Goal: Information Seeking & Learning: Learn about a topic

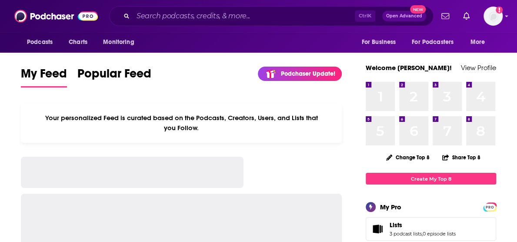
click at [194, 16] on input "Search podcasts, credits, & more..." at bounding box center [244, 16] width 222 height 14
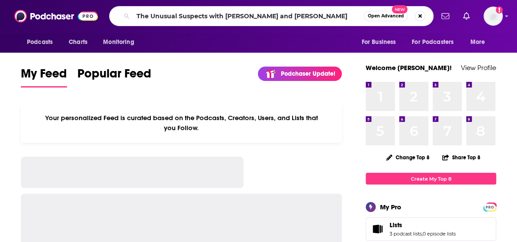
type input "The Unusual Suspects with [PERSON_NAME] and [PERSON_NAME]"
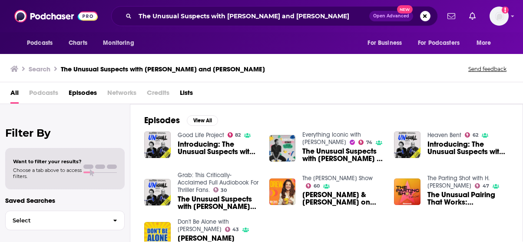
click at [55, 90] on span "Podcasts" at bounding box center [43, 95] width 29 height 18
click at [48, 91] on span "Podcasts" at bounding box center [43, 95] width 29 height 18
click at [24, 99] on div "All Podcasts Episodes Networks Credits Lists" at bounding box center [263, 95] width 506 height 18
click at [17, 93] on span "All" at bounding box center [14, 95] width 8 height 18
click at [47, 94] on span "Podcasts" at bounding box center [43, 95] width 29 height 18
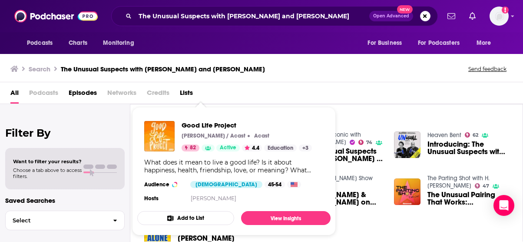
click at [322, 94] on div "All Podcasts Episodes Networks Credits Lists" at bounding box center [263, 95] width 506 height 18
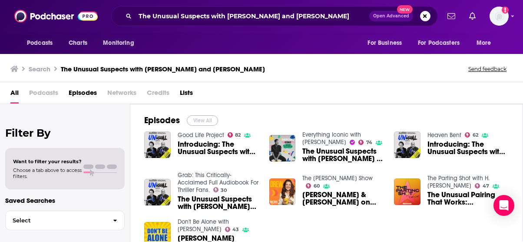
click at [200, 121] on button "View All" at bounding box center [202, 120] width 31 height 10
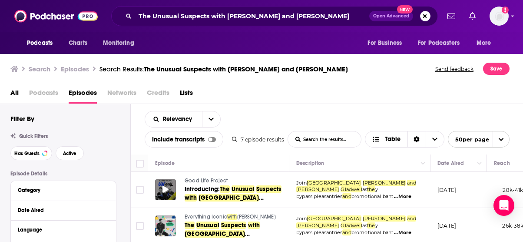
click at [167, 193] on span at bounding box center [166, 190] width 6 height 10
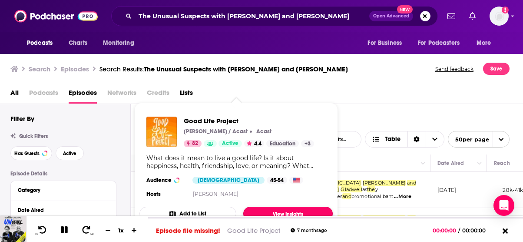
click at [276, 210] on link "View Insights" at bounding box center [288, 213] width 90 height 14
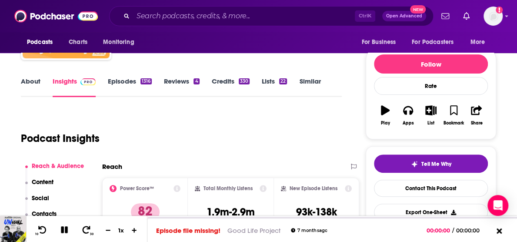
scroll to position [80, 0]
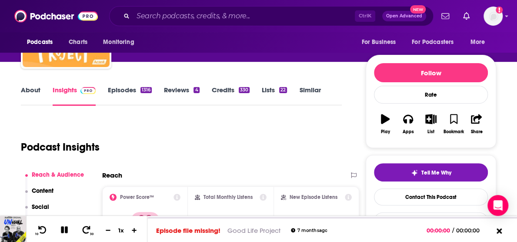
click at [140, 94] on link "Episodes 1316" at bounding box center [130, 96] width 44 height 20
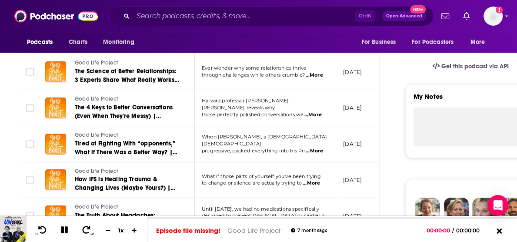
scroll to position [683, 0]
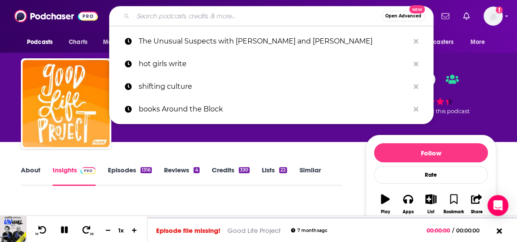
click at [156, 12] on input "Search podcasts, credits, & more..." at bounding box center [257, 16] width 248 height 14
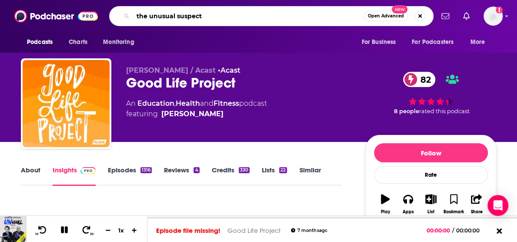
type input "the unusual suspects"
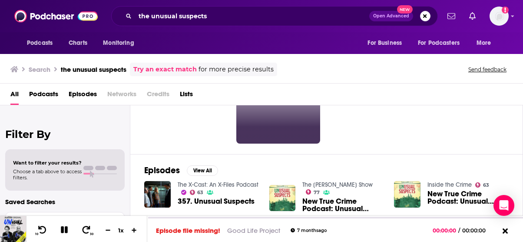
scroll to position [48, 0]
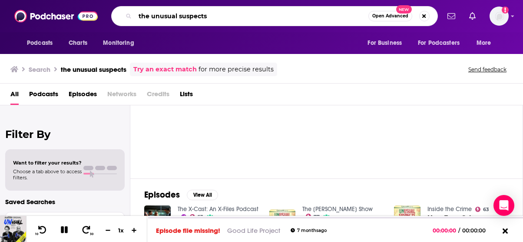
click at [221, 18] on input "the unusual suspects" at bounding box center [251, 16] width 233 height 14
paste input "with [PERSON_NAME] a"
type input "the unusual suspects with [PERSON_NAME]"
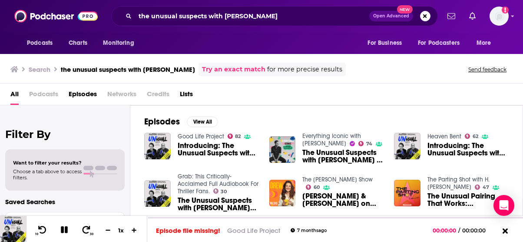
click at [211, 147] on span "Introducing: The Unusual Suspects with [PERSON_NAME] & [PERSON_NAME]" at bounding box center [218, 149] width 81 height 15
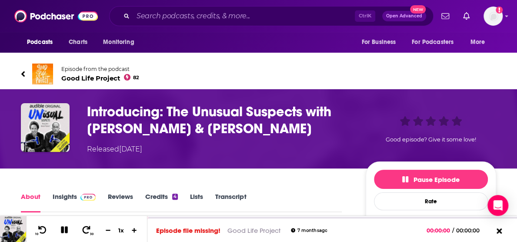
click at [133, 153] on div "Released [DATE]" at bounding box center [114, 149] width 55 height 10
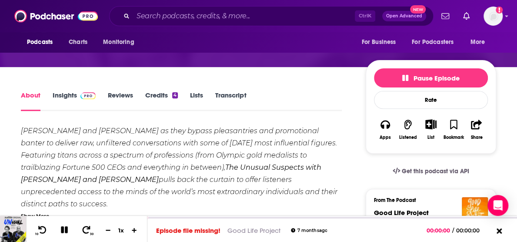
scroll to position [101, 0]
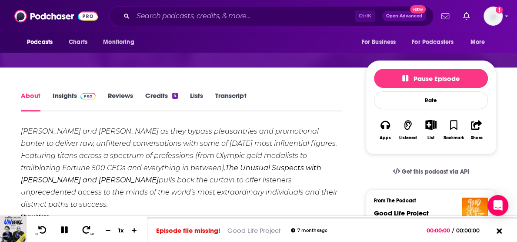
click at [75, 99] on link "Insights" at bounding box center [74, 101] width 43 height 20
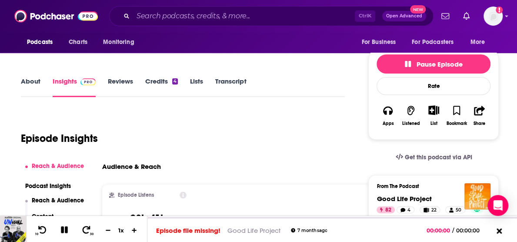
scroll to position [116, 0]
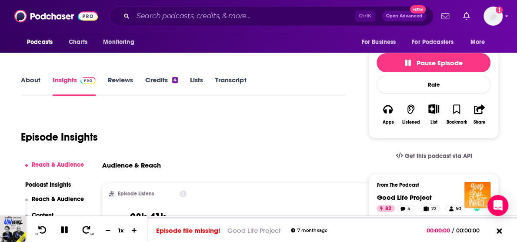
click at [26, 87] on link "About" at bounding box center [31, 86] width 20 height 20
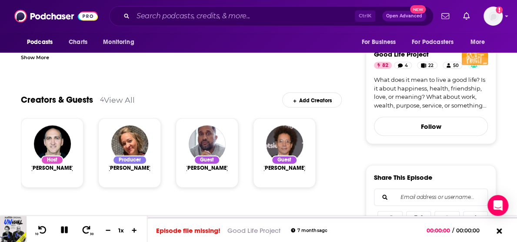
scroll to position [243, 0]
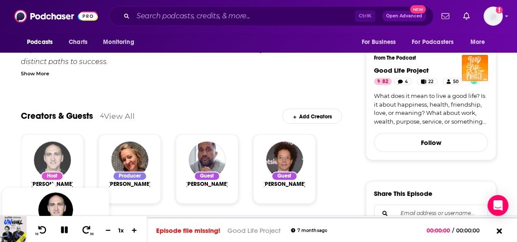
click at [66, 155] on img "Jonathan Fields" at bounding box center [52, 159] width 37 height 37
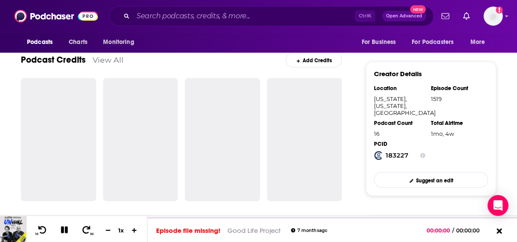
scroll to position [270, 0]
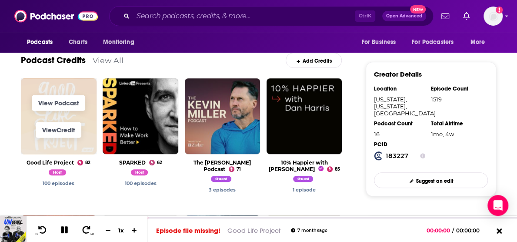
click at [65, 113] on span "View Podcast" at bounding box center [59, 102] width 76 height 27
click at [71, 100] on link "View Podcast" at bounding box center [58, 103] width 53 height 16
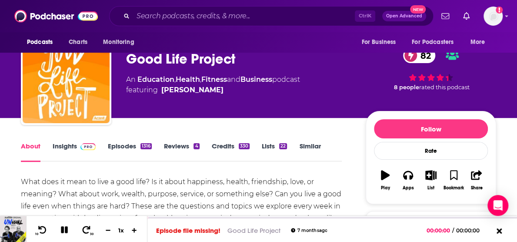
scroll to position [25, 0]
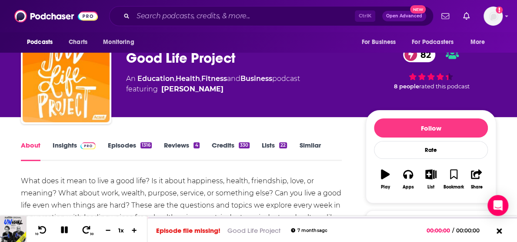
click at [127, 141] on link "Episodes 1316" at bounding box center [130, 151] width 44 height 20
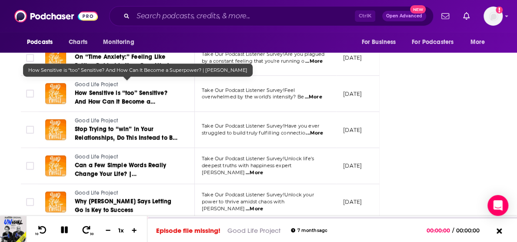
scroll to position [1850, 0]
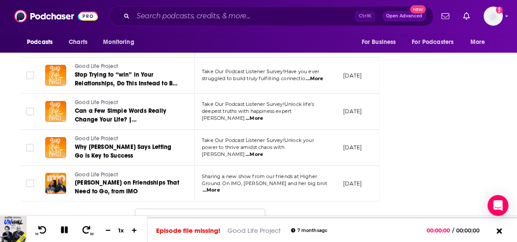
click at [210, 211] on button "Load More ..." at bounding box center [200, 219] width 130 height 23
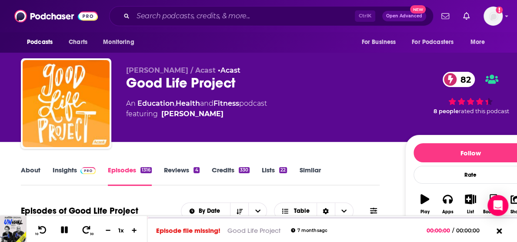
click at [449, 64] on div "[PERSON_NAME] / Acast • Acast Good Life Project 82 An Education , Health and Fi…" at bounding box center [278, 105] width 515 height 94
click at [443, 63] on div "[PERSON_NAME] / Acast • Acast Good Life Project 82 An Education , Health and Fi…" at bounding box center [278, 105] width 515 height 94
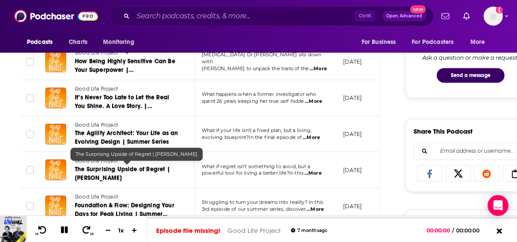
scroll to position [500, 0]
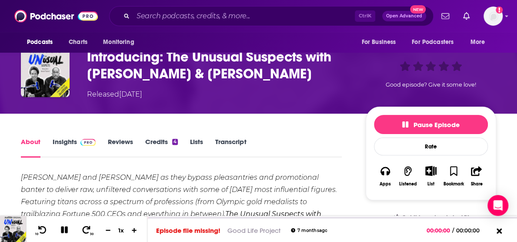
scroll to position [52, 0]
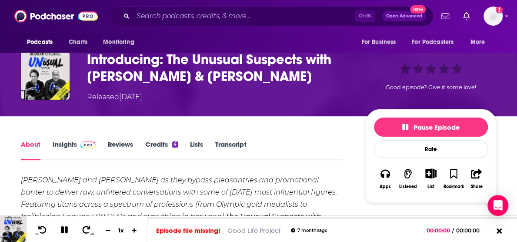
click at [63, 143] on link "Insights" at bounding box center [74, 150] width 43 height 20
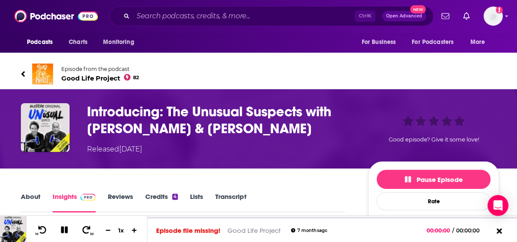
click at [144, 111] on h3 "Introducing: The Unusual Suspects with [PERSON_NAME] & [PERSON_NAME]" at bounding box center [220, 120] width 267 height 34
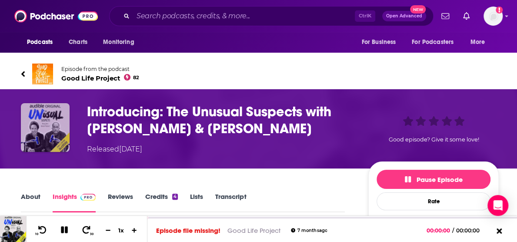
click at [46, 127] on img "Introducing: The Unusual Suspects with Kenya Barris & Malcolm Gladwell" at bounding box center [45, 127] width 49 height 49
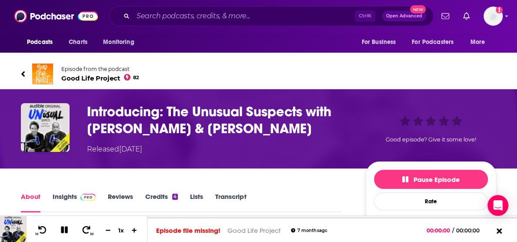
click at [124, 129] on h1 "Introducing: The Unusual Suspects with [PERSON_NAME] & [PERSON_NAME]" at bounding box center [219, 120] width 265 height 34
click at [99, 157] on div "Introducing: The Unusual Suspects with [PERSON_NAME] & [PERSON_NAME] Released […" at bounding box center [258, 128] width 517 height 79
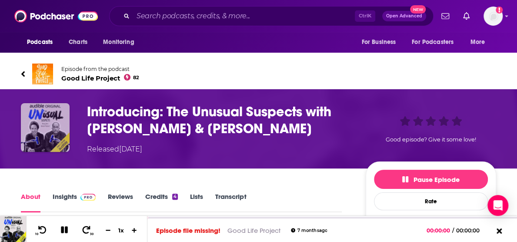
click at [52, 129] on img "Introducing: The Unusual Suspects with Kenya Barris & Malcolm Gladwell" at bounding box center [45, 127] width 49 height 49
click at [53, 138] on img "Introducing: The Unusual Suspects with Kenya Barris & Malcolm Gladwell" at bounding box center [45, 127] width 49 height 49
click at [53, 139] on img "Introducing: The Unusual Suspects with Kenya Barris & Malcolm Gladwell" at bounding box center [45, 127] width 49 height 49
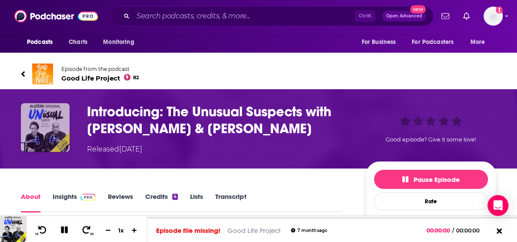
click at [53, 139] on img "Introducing: The Unusual Suspects with Kenya Barris & Malcolm Gladwell" at bounding box center [45, 127] width 49 height 49
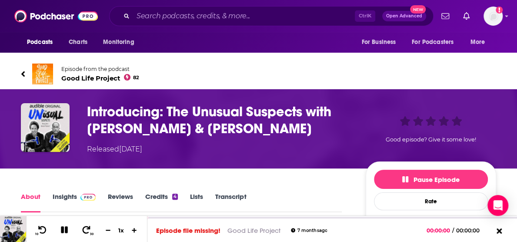
click at [120, 113] on h1 "Introducing: The Unusual Suspects with [PERSON_NAME] & [PERSON_NAME]" at bounding box center [219, 120] width 265 height 34
click at [391, 71] on link "Episode from the podcast Good Life Project 82" at bounding box center [258, 73] width 475 height 21
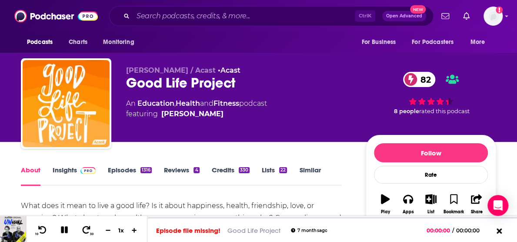
click at [348, 99] on div "An Education , Health and Fitness podcast featuring [PERSON_NAME]" at bounding box center [239, 108] width 226 height 21
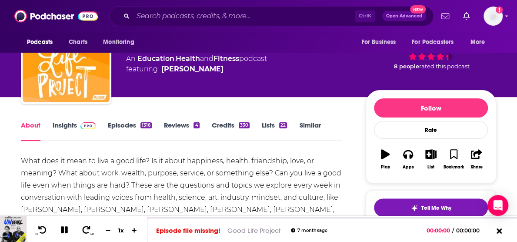
scroll to position [49, 0]
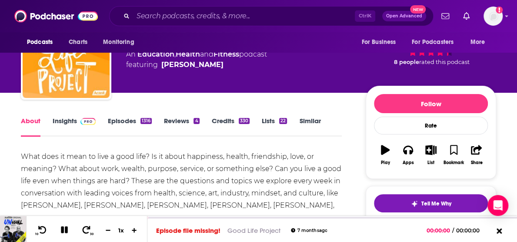
click at [361, 76] on div "[PERSON_NAME] / Acast • Acast Good Life Project 82 An Education , Health and Fi…" at bounding box center [311, 56] width 370 height 78
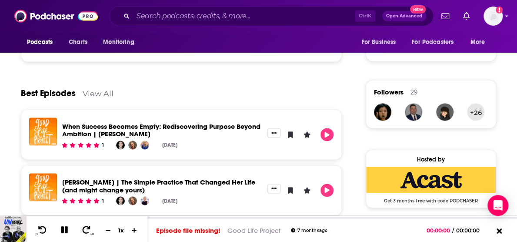
scroll to position [605, 0]
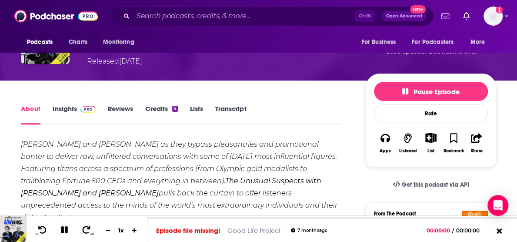
scroll to position [108, 0]
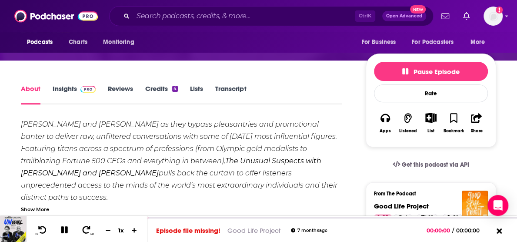
click at [85, 91] on img at bounding box center [87, 89] width 15 height 7
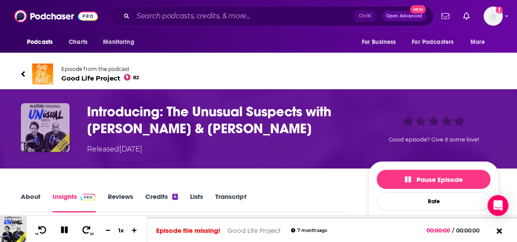
click at [45, 128] on img "Introducing: The Unusual Suspects with Kenya Barris & Malcolm Gladwell" at bounding box center [45, 127] width 49 height 49
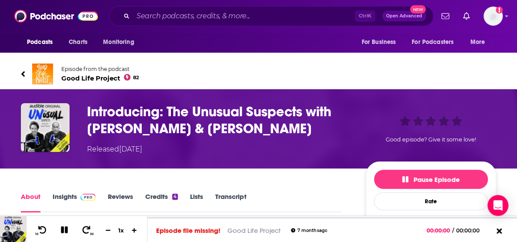
click at [161, 25] on div "Ctrl K Open Advanced New" at bounding box center [271, 16] width 324 height 20
click at [348, 81] on link "Episode from the podcast Good Life Project 82" at bounding box center [258, 73] width 475 height 21
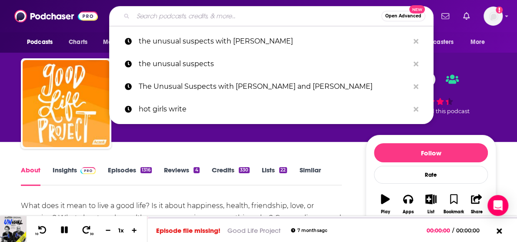
click at [256, 22] on input "Search podcasts, credits, & more..." at bounding box center [257, 16] width 248 height 14
paste input "The Unusual Suspects with [PERSON_NAME] and [PERSON_NAME]"
type input "The Unusual Suspects with [PERSON_NAME] and [PERSON_NAME]"
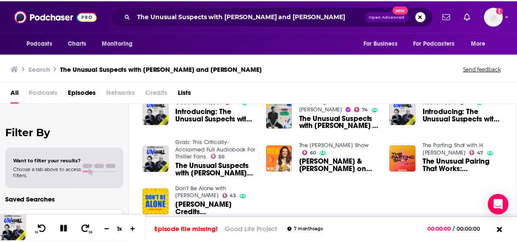
scroll to position [19, 0]
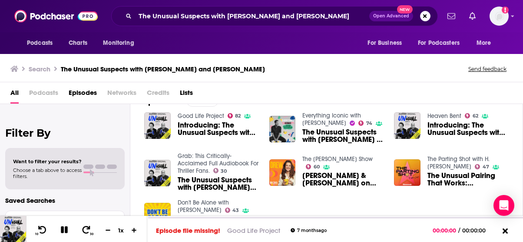
click at [216, 183] on span "The Unusual Suspects with [PERSON_NAME] and [PERSON_NAME] by [PERSON_NAME], [PE…" at bounding box center [218, 183] width 81 height 15
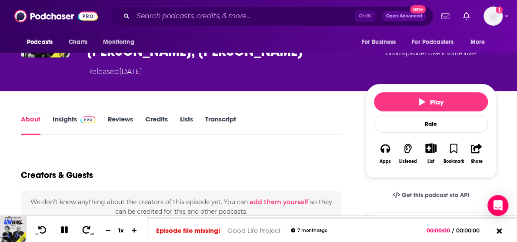
scroll to position [95, 0]
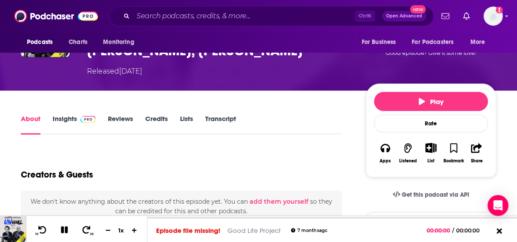
click at [73, 114] on link "Insights" at bounding box center [74, 124] width 43 height 20
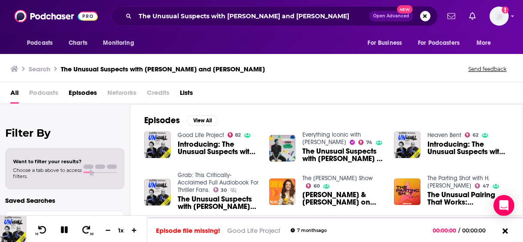
click at [422, 148] on div "Heaven Bent 62 Introducing: The Unusual Suspects with [PERSON_NAME] & [PERSON_N…" at bounding box center [451, 144] width 115 height 27
click at [411, 137] on img "Introducing: The Unusual Suspects with Kenya Barris & Malcolm Gladwell" at bounding box center [407, 144] width 27 height 27
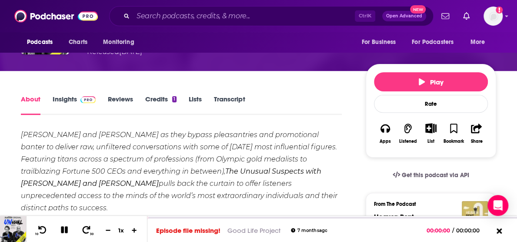
scroll to position [92, 0]
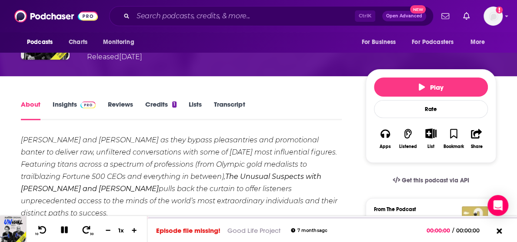
click at [77, 111] on link "Insights" at bounding box center [74, 110] width 43 height 20
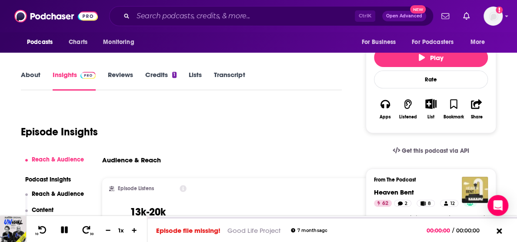
scroll to position [65, 0]
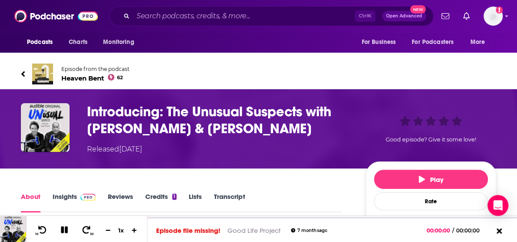
click at [162, 196] on link "Credits 1" at bounding box center [160, 202] width 31 height 20
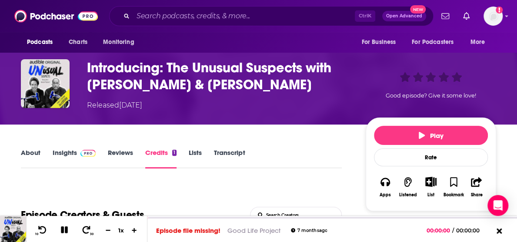
scroll to position [43, 0]
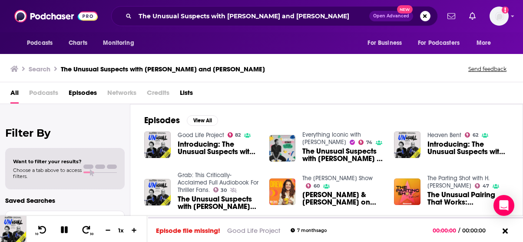
click at [221, 155] on div "Introducing: The Unusual Suspects with [PERSON_NAME] & [PERSON_NAME]" at bounding box center [218, 148] width 81 height 17
click at [213, 151] on span "Introducing: The Unusual Suspects with [PERSON_NAME] & [PERSON_NAME]" at bounding box center [218, 147] width 81 height 15
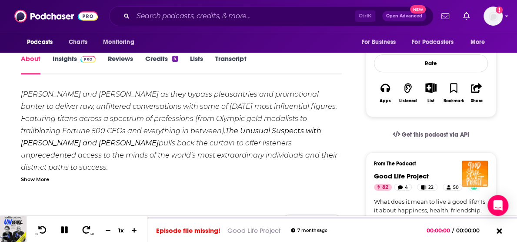
scroll to position [115, 0]
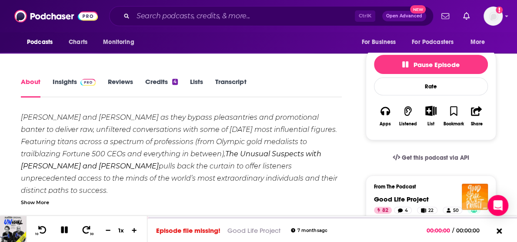
click at [64, 86] on link "Insights" at bounding box center [74, 87] width 43 height 20
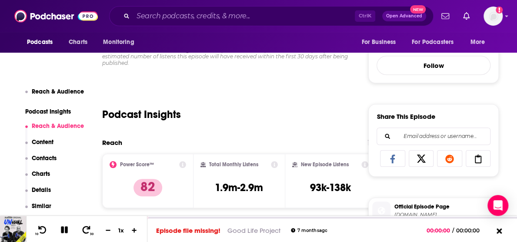
scroll to position [321, 0]
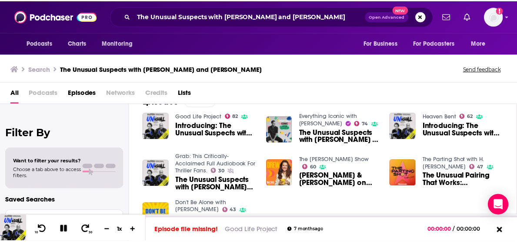
scroll to position [11, 0]
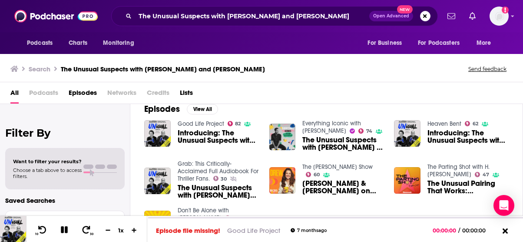
click at [433, 137] on span "Introducing: The Unusual Suspects with [PERSON_NAME] & [PERSON_NAME]" at bounding box center [468, 136] width 81 height 15
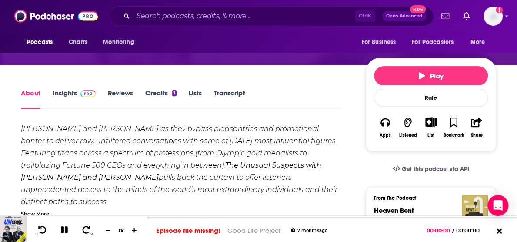
scroll to position [108, 0]
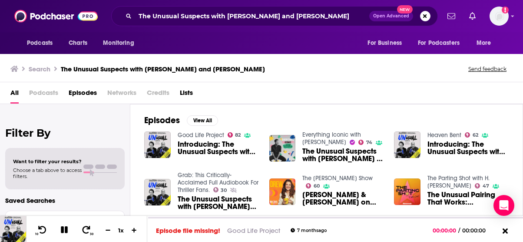
click at [187, 179] on link "Grab: This Critically-Acclaimed Full Audiobook For Thriller Fans." at bounding box center [218, 182] width 81 height 22
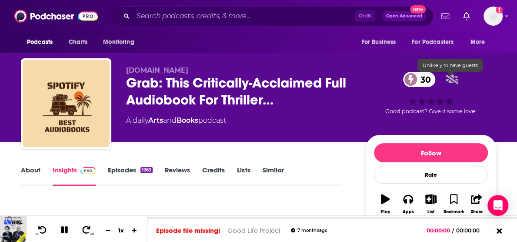
click at [482, 97] on div "30 Good podcast? Give it some love!" at bounding box center [431, 93] width 130 height 54
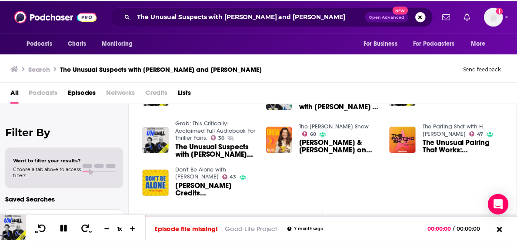
scroll to position [15, 0]
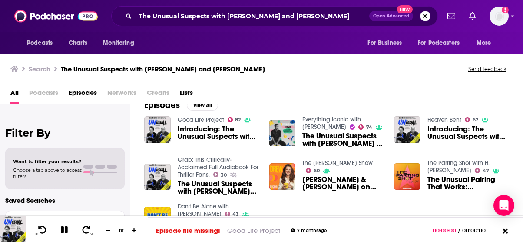
click at [202, 127] on span "Introducing: The Unusual Suspects with [PERSON_NAME] & [PERSON_NAME]" at bounding box center [218, 132] width 81 height 15
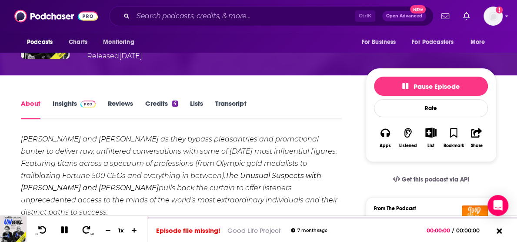
scroll to position [93, 0]
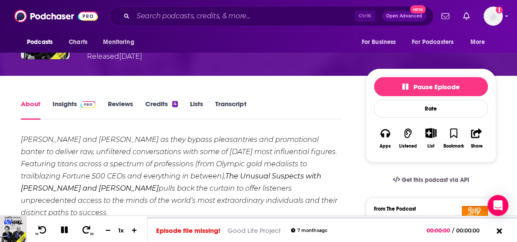
click at [83, 104] on img at bounding box center [87, 104] width 15 height 7
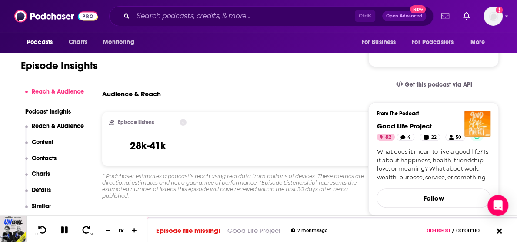
scroll to position [203, 0]
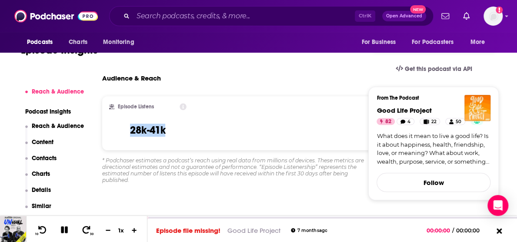
drag, startPoint x: 171, startPoint y: 133, endPoint x: 113, endPoint y: 133, distance: 57.8
click at [113, 133] on div "Episode Listens 28k-41k" at bounding box center [147, 123] width 77 height 40
copy h3 "28k-41k"
drag, startPoint x: 422, startPoint y: 146, endPoint x: 7, endPoint y: 27, distance: 432.1
click at [422, 146] on link "What does it mean to live a good life? Is it about happiness, health, friendshi…" at bounding box center [433, 149] width 114 height 34
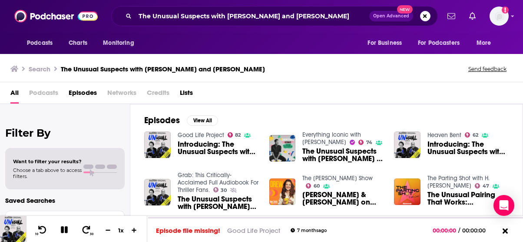
scroll to position [63, 0]
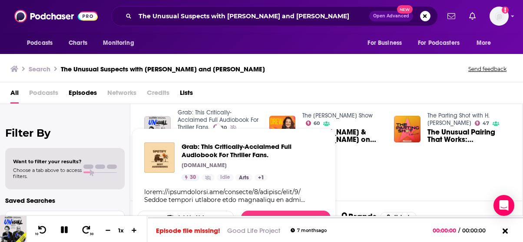
click at [383, 168] on div "Good Life Project 82 Introducing: The Unusual Suspects with [PERSON_NAME] & [PE…" at bounding box center [326, 129] width 365 height 122
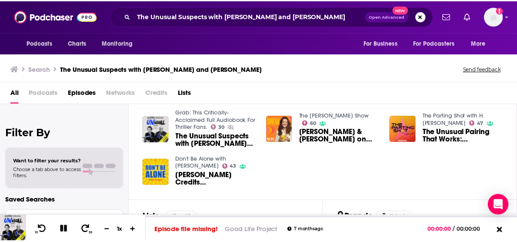
scroll to position [47, 0]
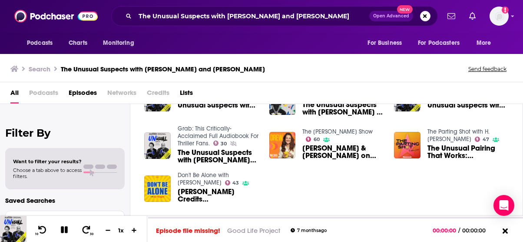
click at [190, 143] on link "Grab: This Critically-Acclaimed Full Audiobook For Thriller Fans." at bounding box center [218, 136] width 81 height 22
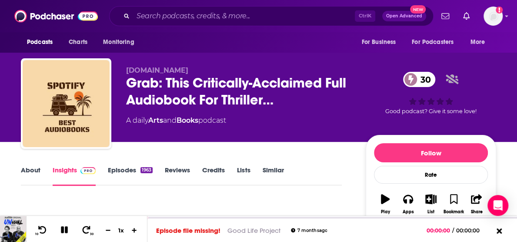
scroll to position [93, 0]
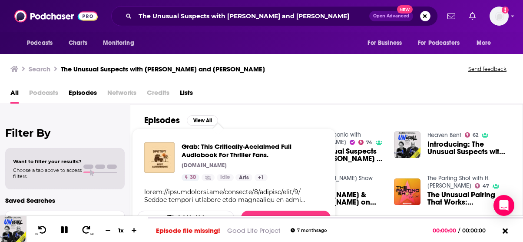
click at [193, 197] on div "Show Podcast Details" at bounding box center [234, 196] width 180 height 16
click at [346, 85] on div "All Podcasts Episodes Networks Credits Lists" at bounding box center [261, 93] width 523 height 22
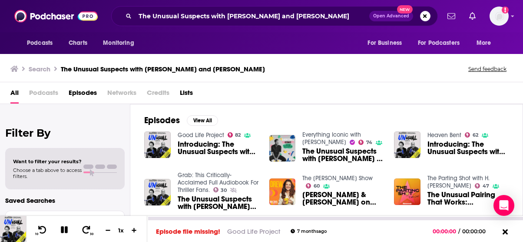
click at [210, 216] on div at bounding box center [335, 218] width 376 height 4
click at [211, 198] on span "The Unusual Suspects with [PERSON_NAME] and [PERSON_NAME] by [PERSON_NAME], [PE…" at bounding box center [218, 202] width 81 height 15
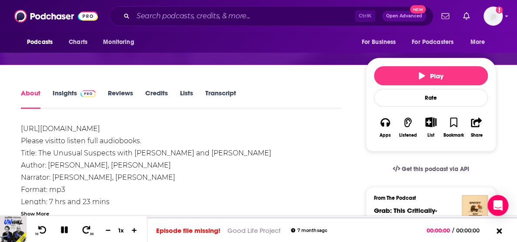
scroll to position [120, 0]
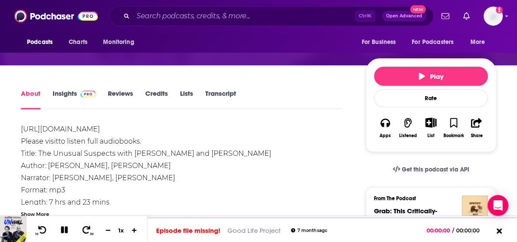
click at [70, 93] on link "Insights" at bounding box center [74, 99] width 43 height 20
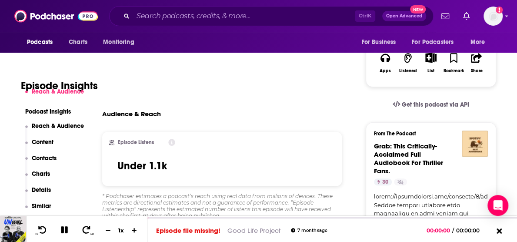
scroll to position [200, 0]
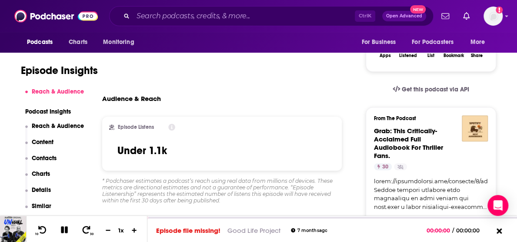
click at [435, 115] on h3 "From The Podcast" at bounding box center [427, 118] width 107 height 6
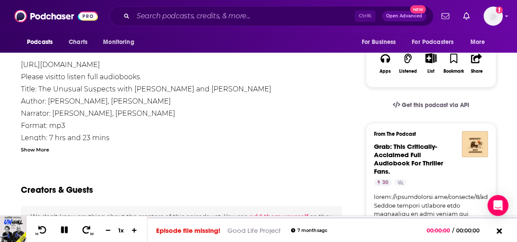
scroll to position [221, 0]
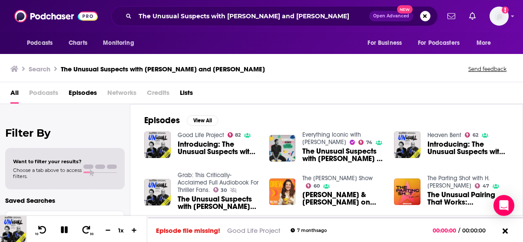
click at [453, 153] on span "Introducing: The Unusual Suspects with [PERSON_NAME] & [PERSON_NAME]" at bounding box center [468, 147] width 81 height 15
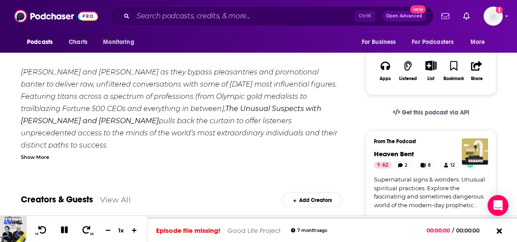
scroll to position [75, 0]
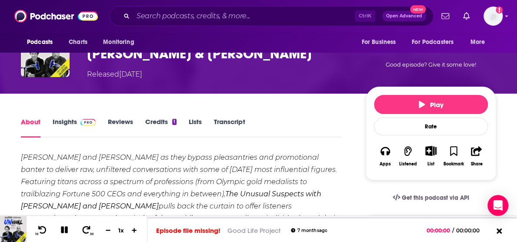
click at [50, 125] on div "About" at bounding box center [37, 127] width 32 height 20
click at [57, 124] on link "Insights" at bounding box center [74, 127] width 43 height 20
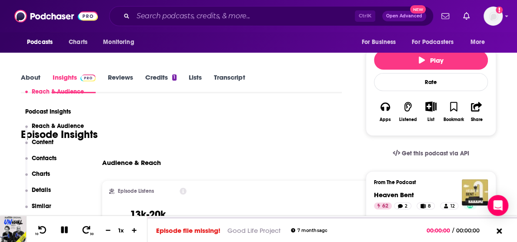
scroll to position [173, 0]
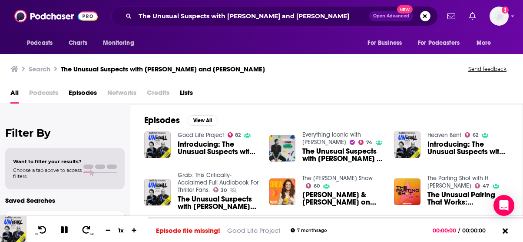
scroll to position [124, 0]
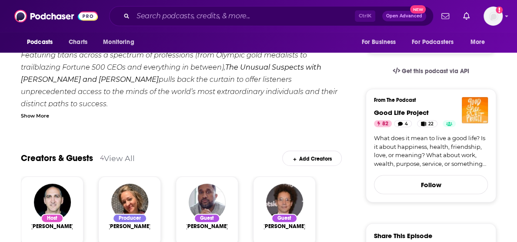
scroll to position [249, 0]
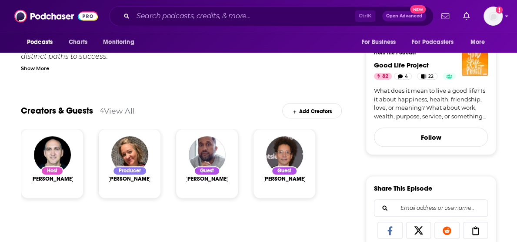
click at [283, 180] on span "[PERSON_NAME]" at bounding box center [284, 178] width 43 height 7
